Goal: Find contact information: Find contact information

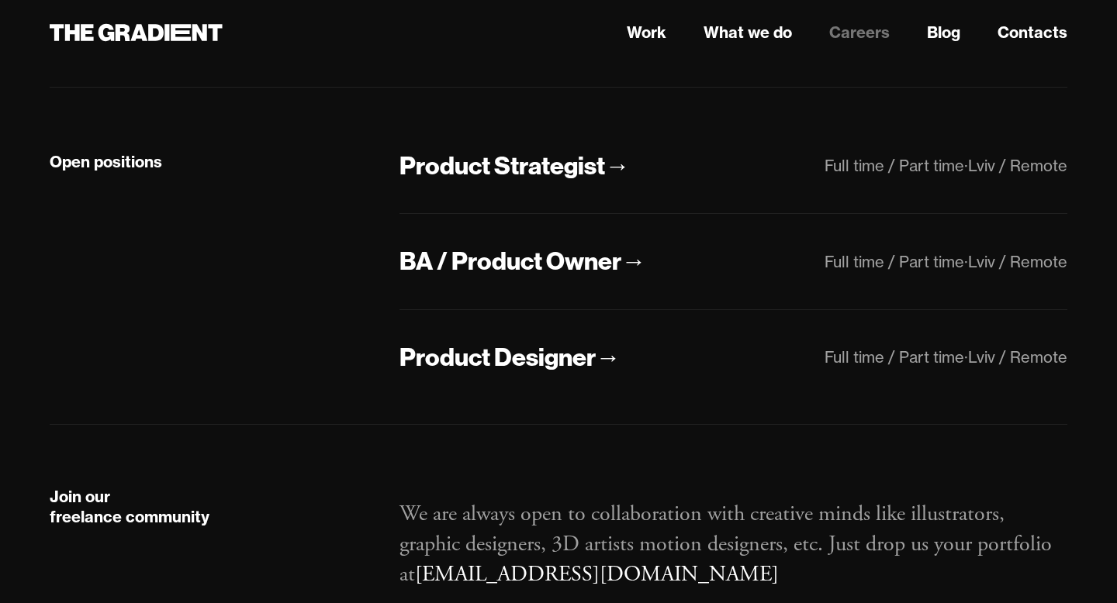
scroll to position [349, 0]
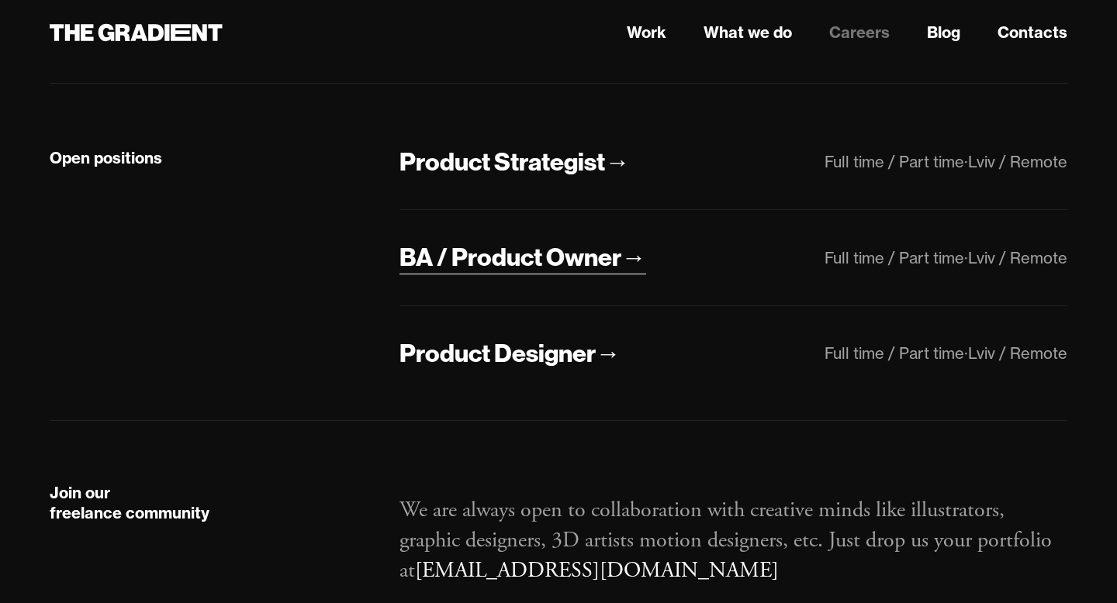
click at [507, 266] on div "BA / Product Owner" at bounding box center [510, 257] width 222 height 33
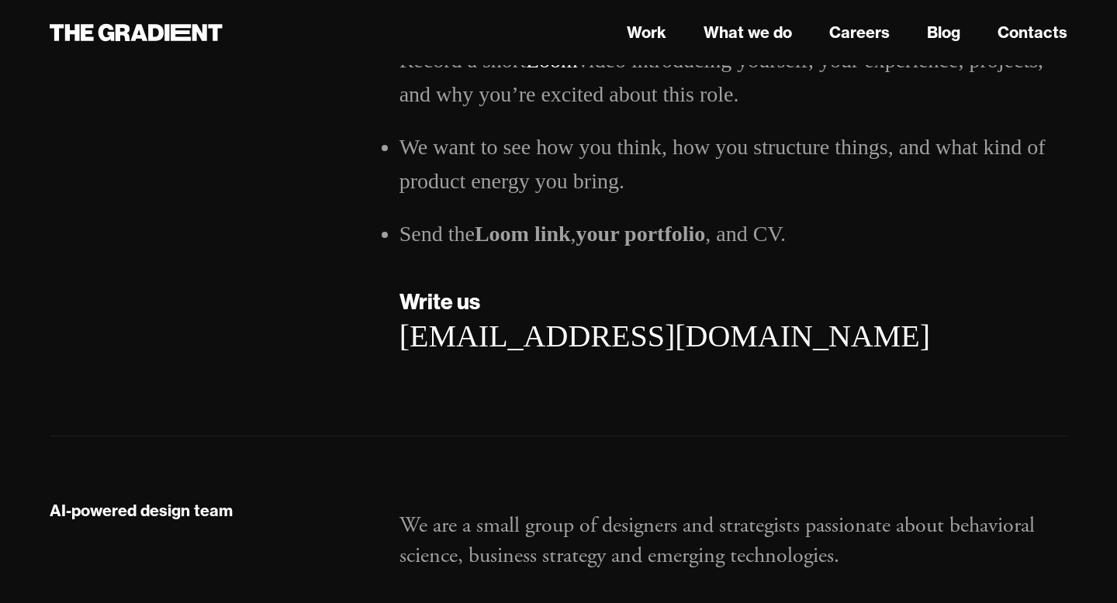
scroll to position [2683, 0]
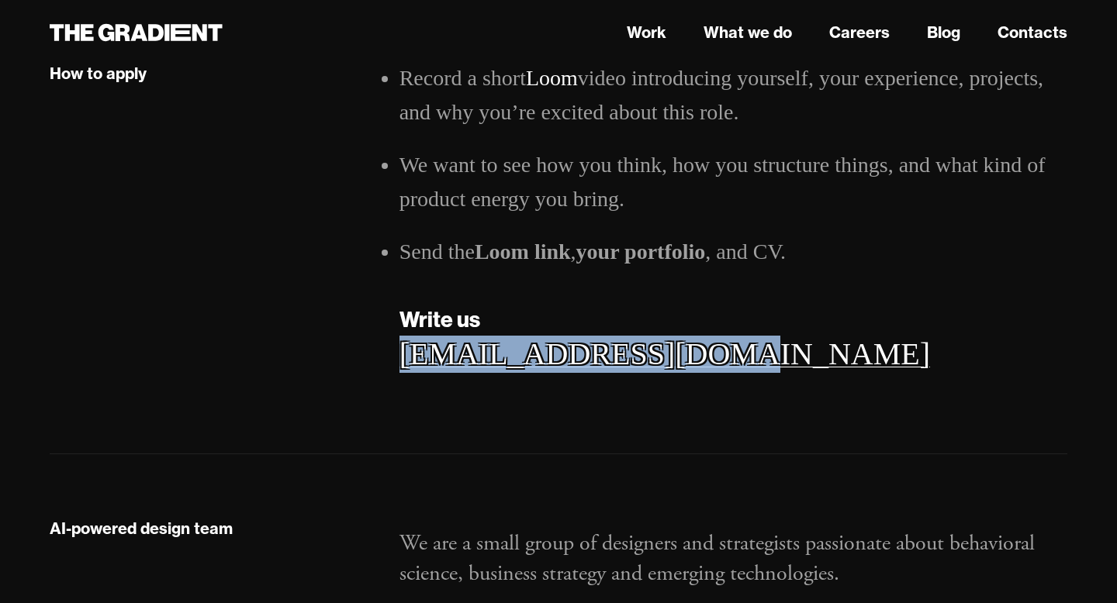
drag, startPoint x: 704, startPoint y: 354, endPoint x: 403, endPoint y: 361, distance: 301.0
click at [403, 361] on div "[EMAIL_ADDRESS][DOMAIN_NAME]" at bounding box center [733, 354] width 668 height 37
copy link "[EMAIL_ADDRESS][DOMAIN_NAME]"
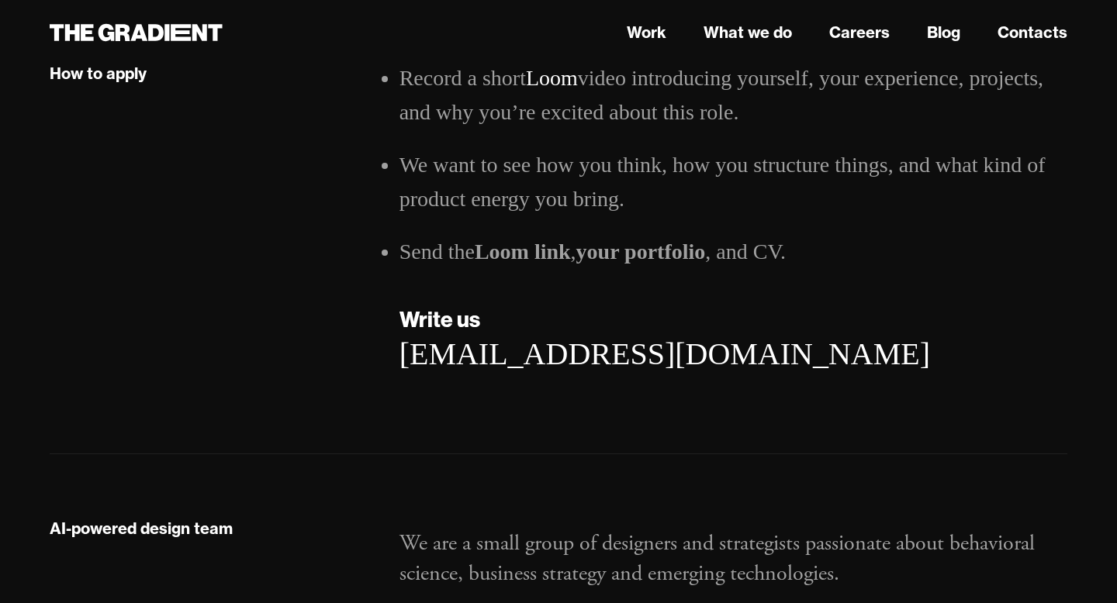
click at [835, 320] on h5 "Write us" at bounding box center [733, 319] width 668 height 33
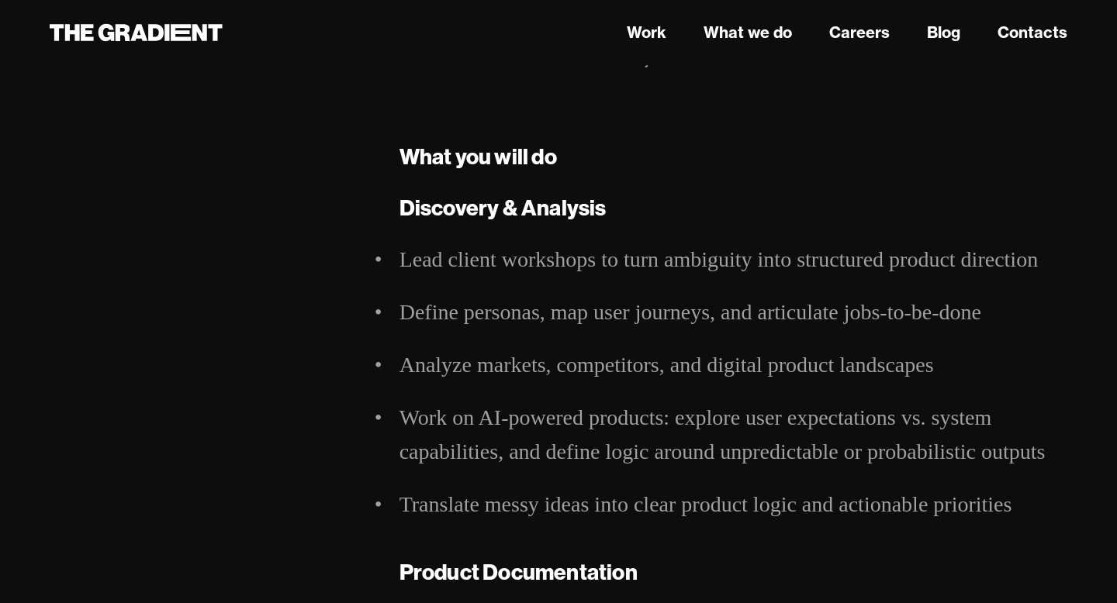
scroll to position [554, 0]
